Goal: Task Accomplishment & Management: Manage account settings

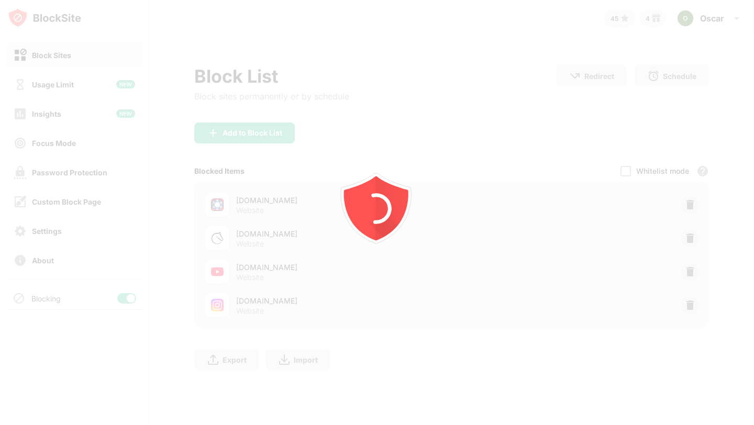
click at [688, 271] on img at bounding box center [690, 272] width 10 height 10
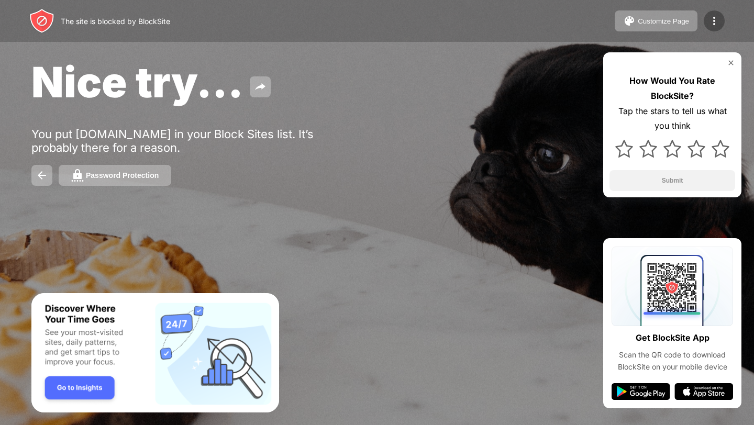
click at [720, 20] on img at bounding box center [714, 21] width 13 height 13
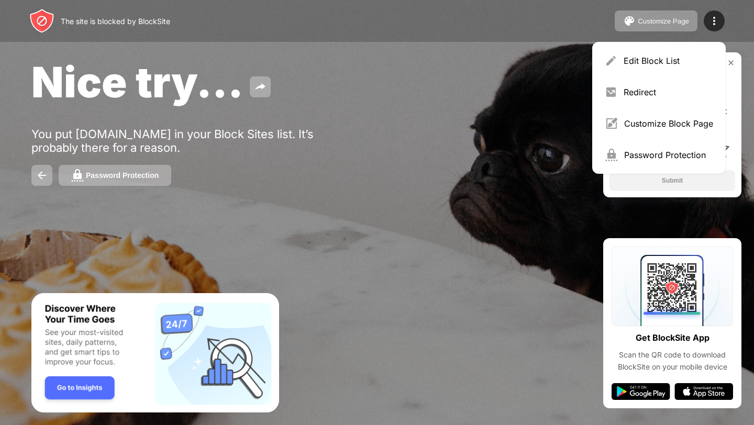
click at [665, 52] on div "Edit Block List" at bounding box center [659, 60] width 121 height 25
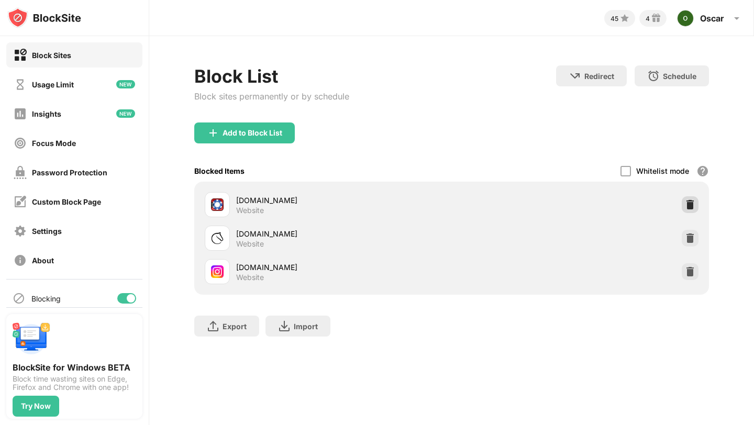
click at [687, 203] on img at bounding box center [690, 205] width 10 height 10
